Goal: Information Seeking & Learning: Understand process/instructions

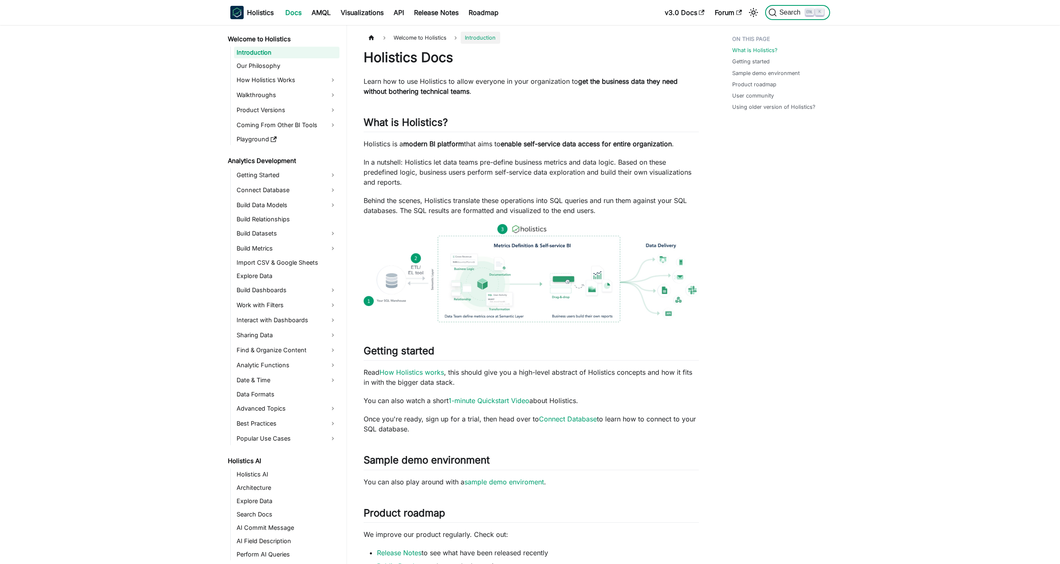
click at [811, 5] on button "Search K" at bounding box center [797, 12] width 65 height 15
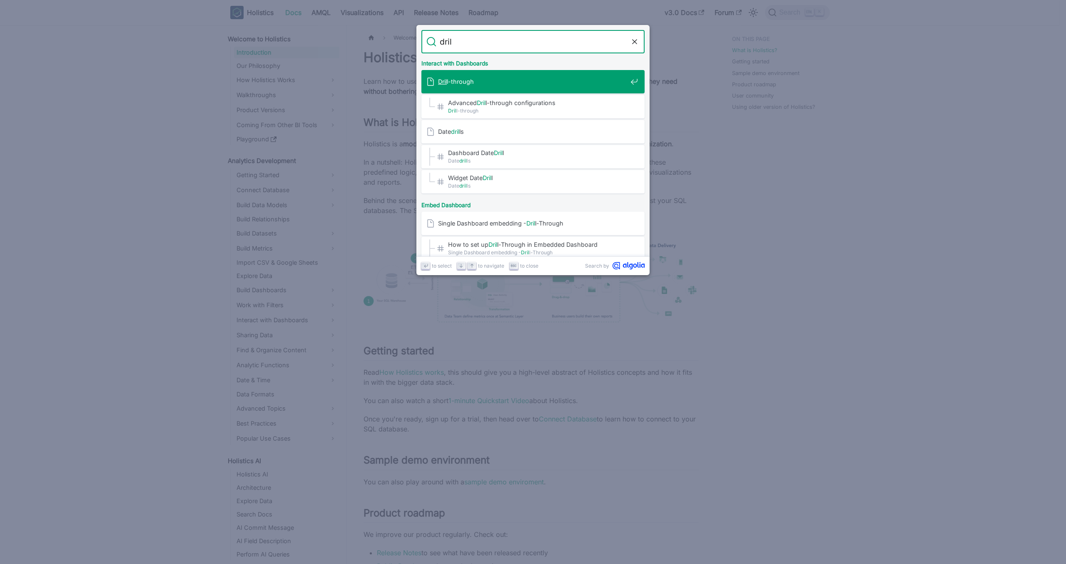
type input "drill"
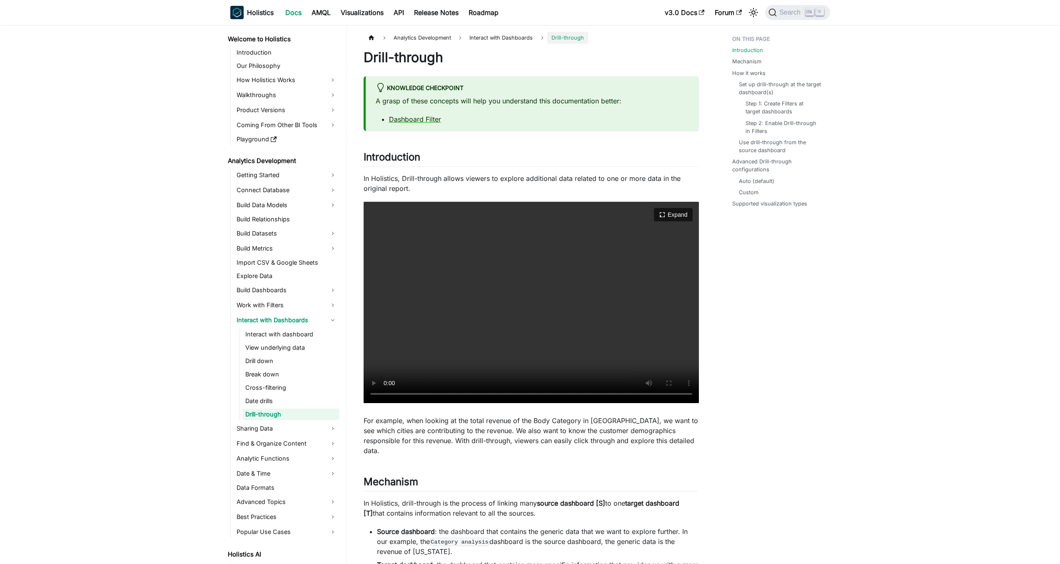
click at [483, 326] on video "Your browser does not support embedding video, but you can download it ." at bounding box center [531, 302] width 335 height 201
click at [486, 313] on video "Your browser does not support embedding video, but you can download it ." at bounding box center [531, 302] width 335 height 201
click at [473, 325] on video "Your browser does not support embedding video, but you can download it ." at bounding box center [531, 302] width 335 height 201
click at [291, 357] on link "Drill down" at bounding box center [291, 361] width 97 height 12
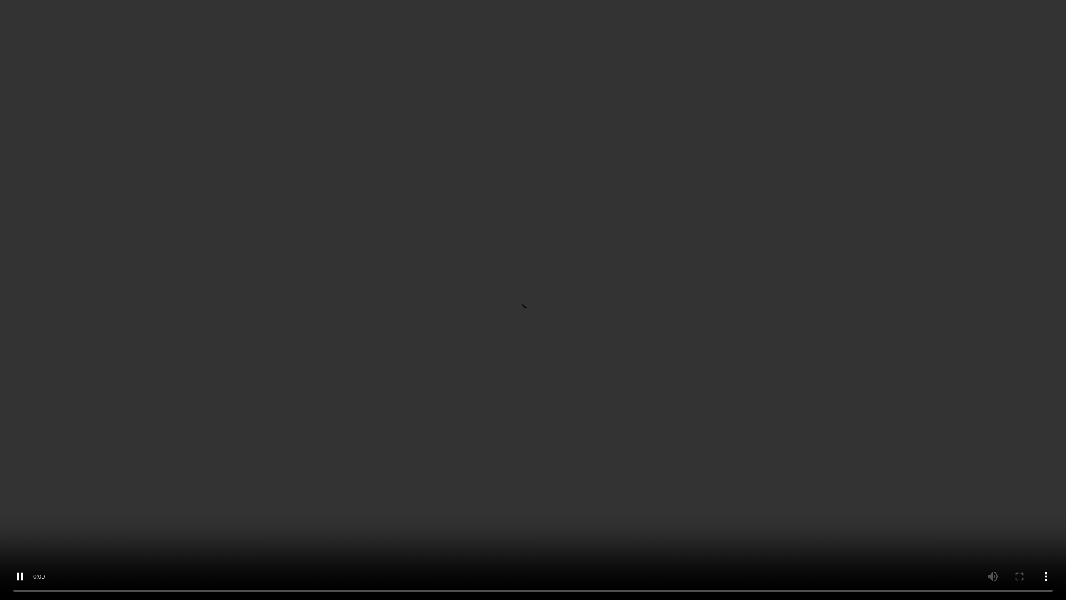
click at [310, 394] on video "Your browser does not support embedding video, but you can download it ." at bounding box center [533, 300] width 1066 height 600
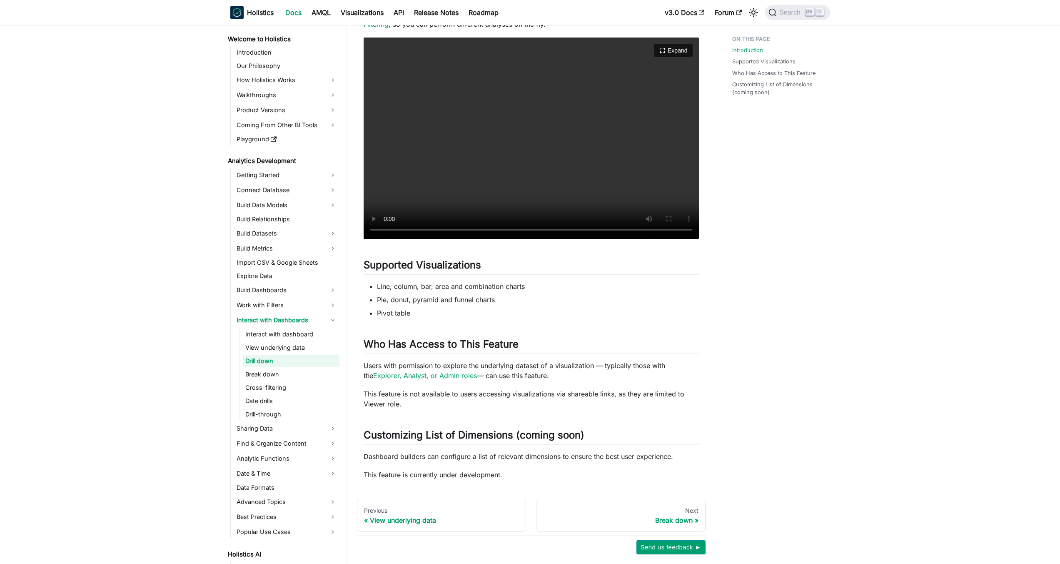
scroll to position [233, 0]
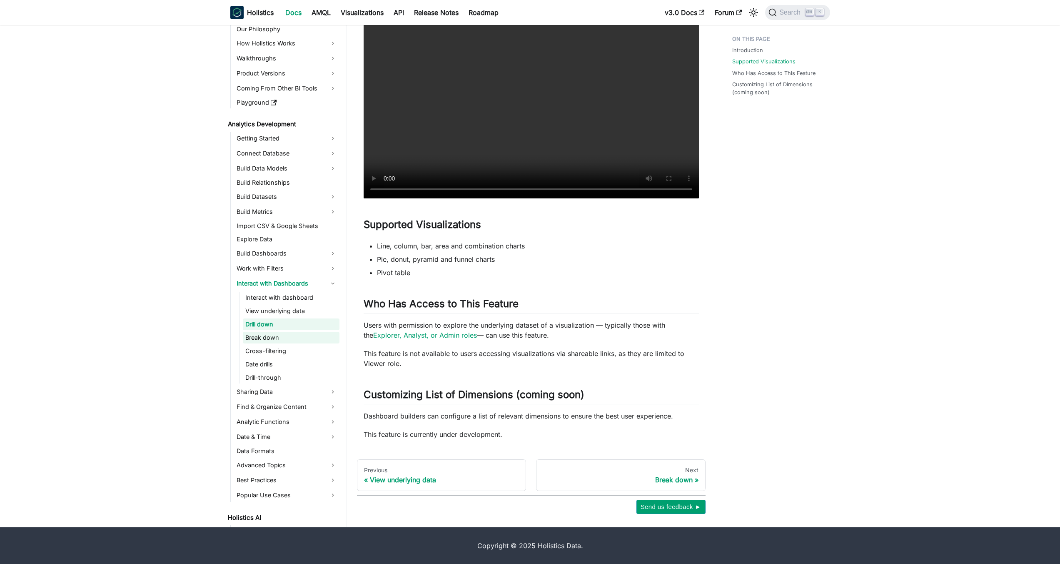
click at [286, 339] on link "Break down" at bounding box center [291, 338] width 97 height 12
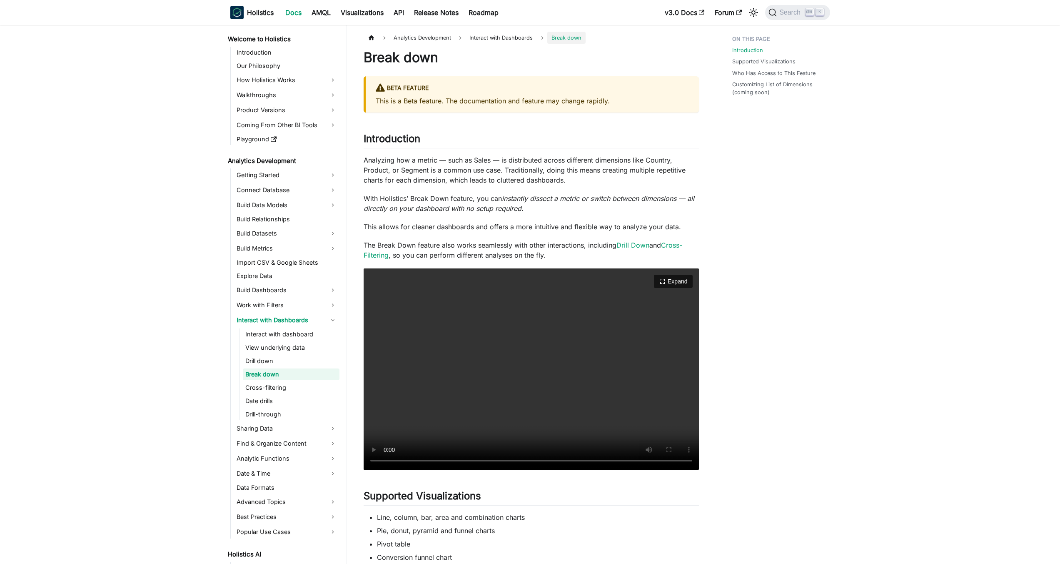
click at [564, 332] on video "Your browser does not support embedding video, but you can download it ." at bounding box center [531, 368] width 335 height 201
click at [829, 235] on div "Introduction Supported Visualizations Who Has Access to This Feature Customizin…" at bounding box center [777, 429] width 123 height 795
click at [682, 284] on button "Expand" at bounding box center [673, 281] width 40 height 14
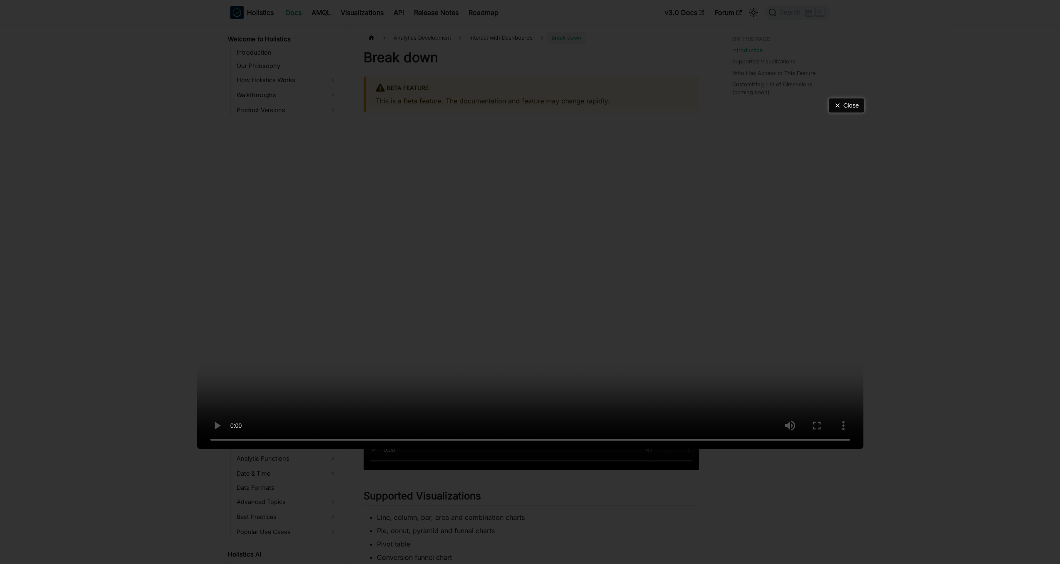
click at [857, 98] on button "Close" at bounding box center [846, 105] width 35 height 14
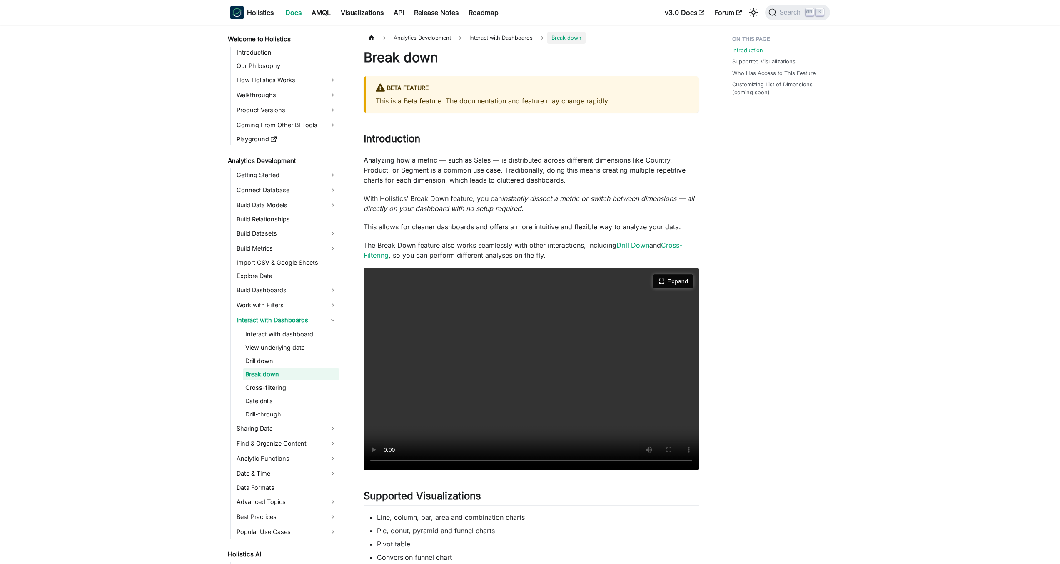
click at [685, 277] on button "Expand" at bounding box center [673, 281] width 40 height 14
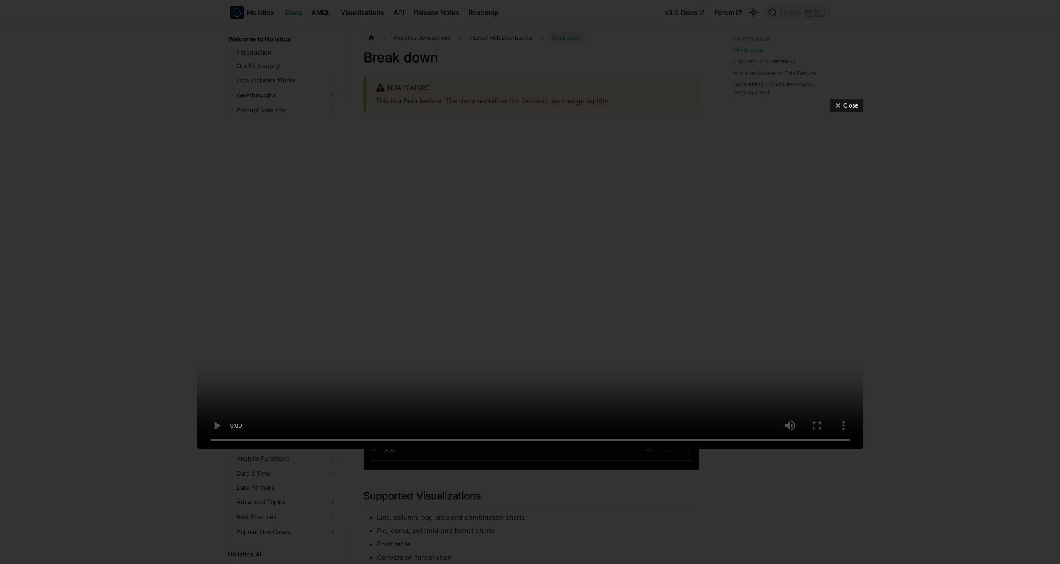
click at [924, 204] on div "Close" at bounding box center [530, 282] width 1060 height 564
